Goal: Information Seeking & Learning: Learn about a topic

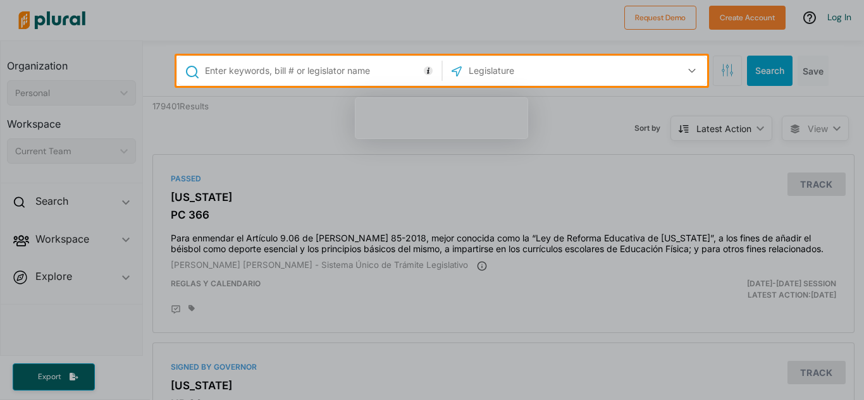
click at [476, 213] on div at bounding box center [432, 243] width 864 height 314
click at [333, 152] on div at bounding box center [432, 243] width 864 height 314
click at [337, 64] on input "text" at bounding box center [321, 71] width 235 height 24
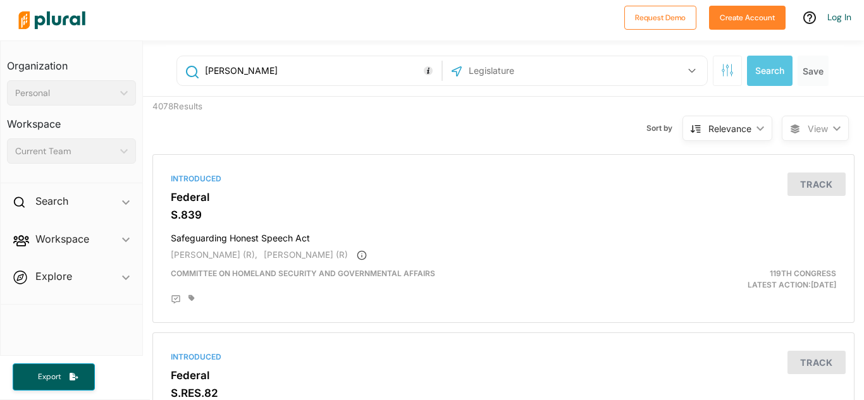
click at [337, 71] on input "[PERSON_NAME]" at bounding box center [321, 71] width 235 height 24
type input "T"
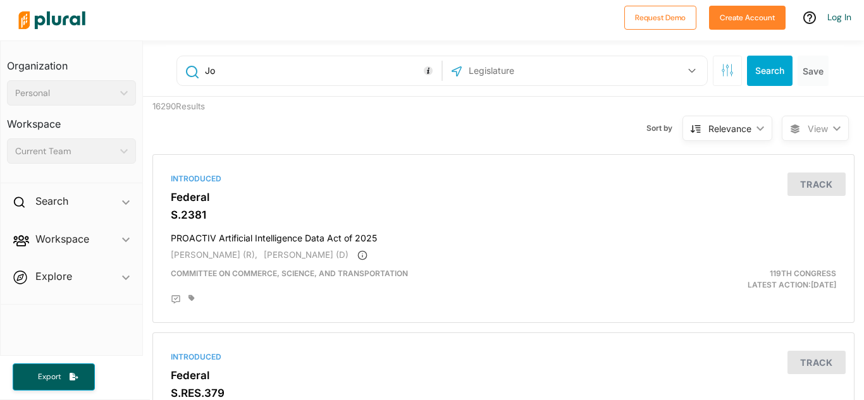
type input "J"
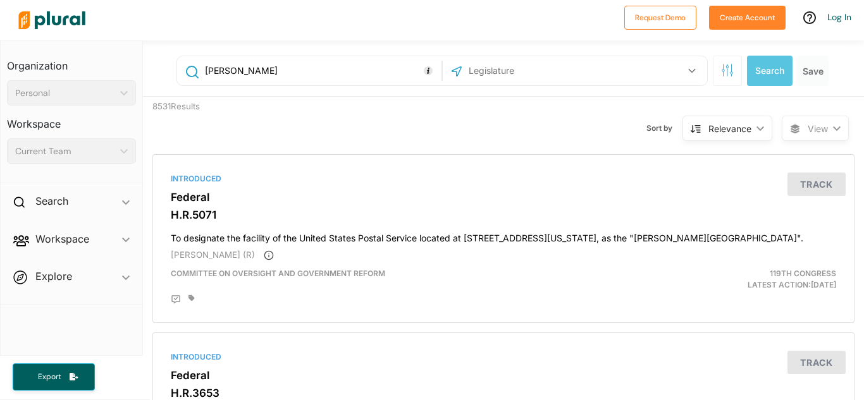
click at [359, 61] on input "[PERSON_NAME]" at bounding box center [321, 71] width 235 height 24
type input "A"
type input "[PERSON_NAME]"
